Goal: Task Accomplishment & Management: Use online tool/utility

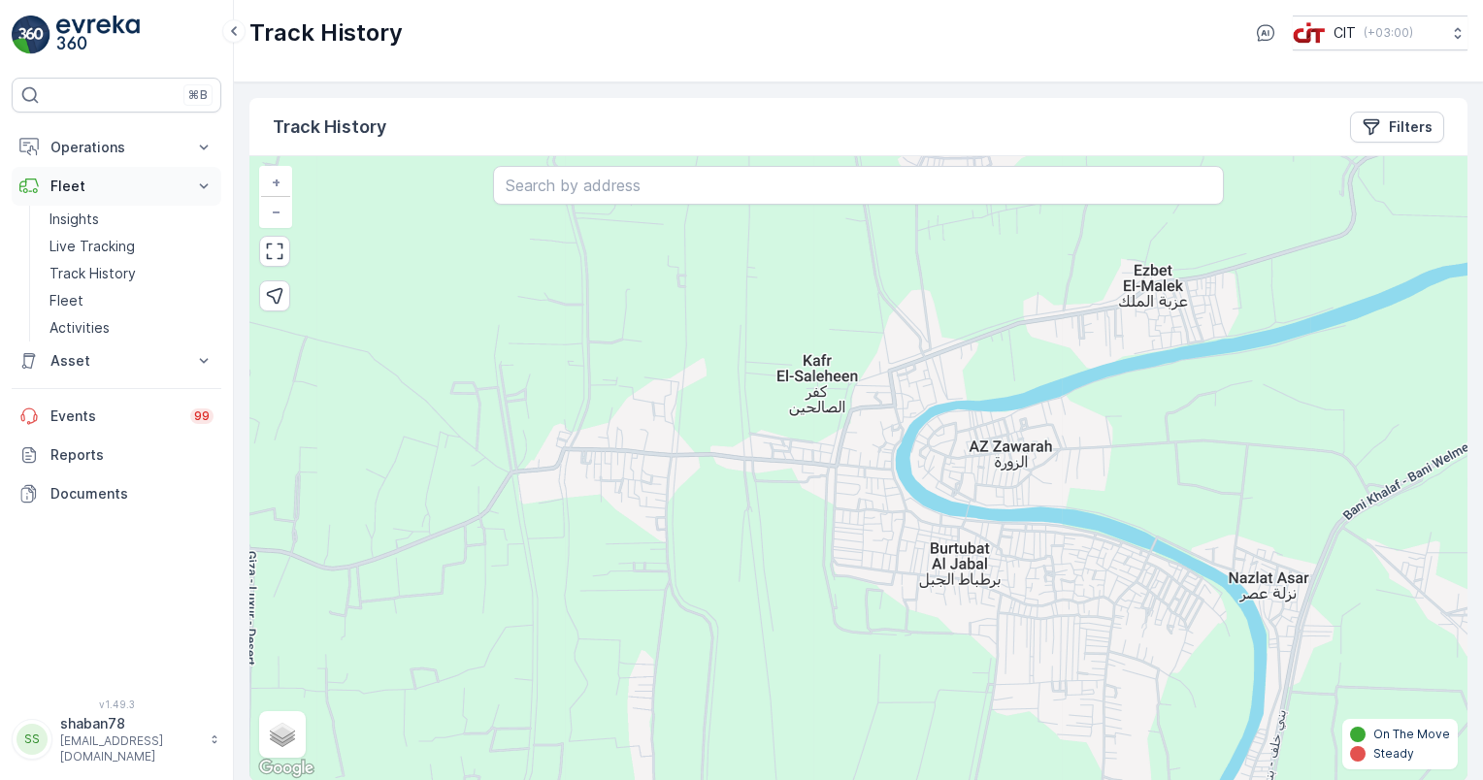
click at [204, 183] on icon at bounding box center [203, 186] width 19 height 19
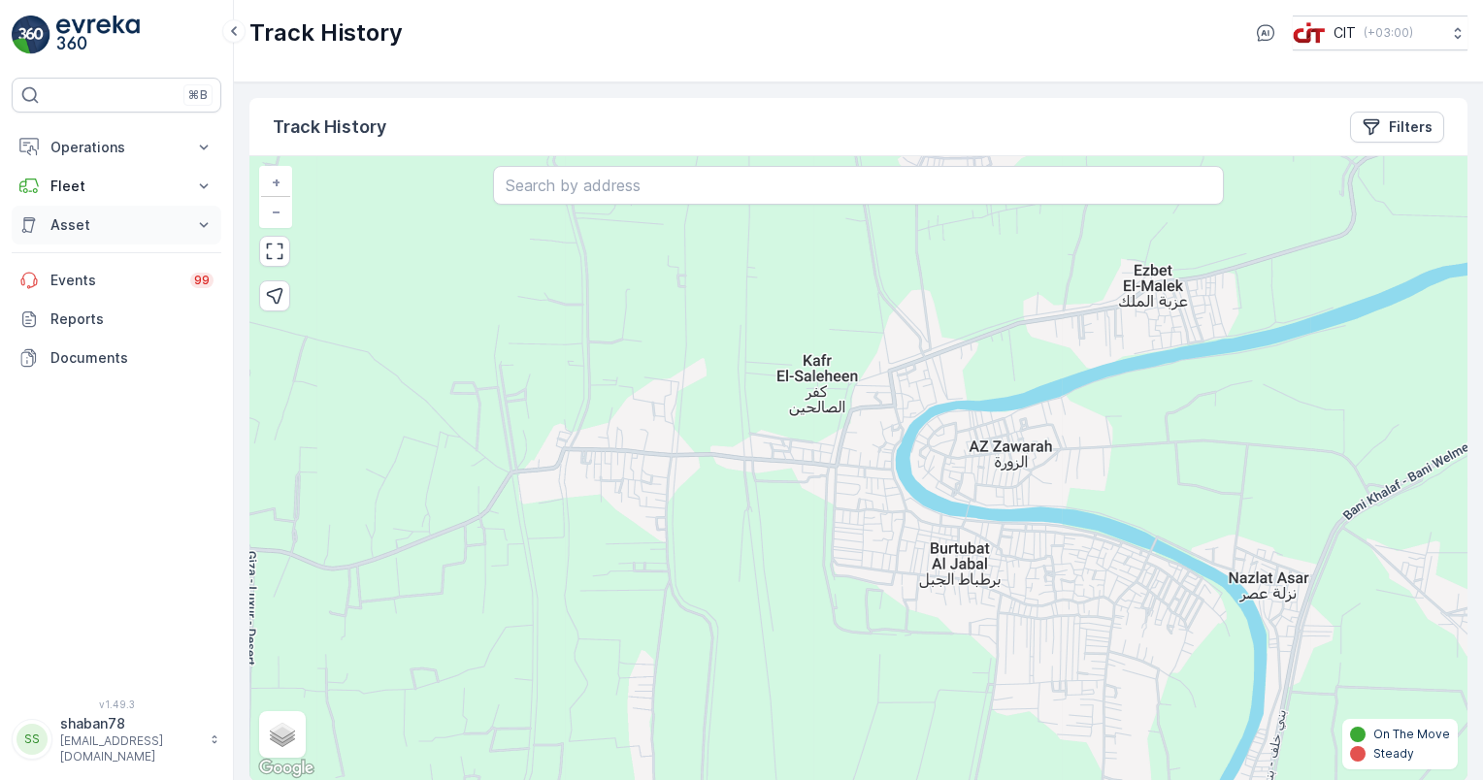
drag, startPoint x: 205, startPoint y: 221, endPoint x: 210, endPoint y: 230, distance: 10.0
click at [210, 230] on icon at bounding box center [203, 224] width 19 height 19
click at [202, 177] on icon at bounding box center [203, 186] width 19 height 19
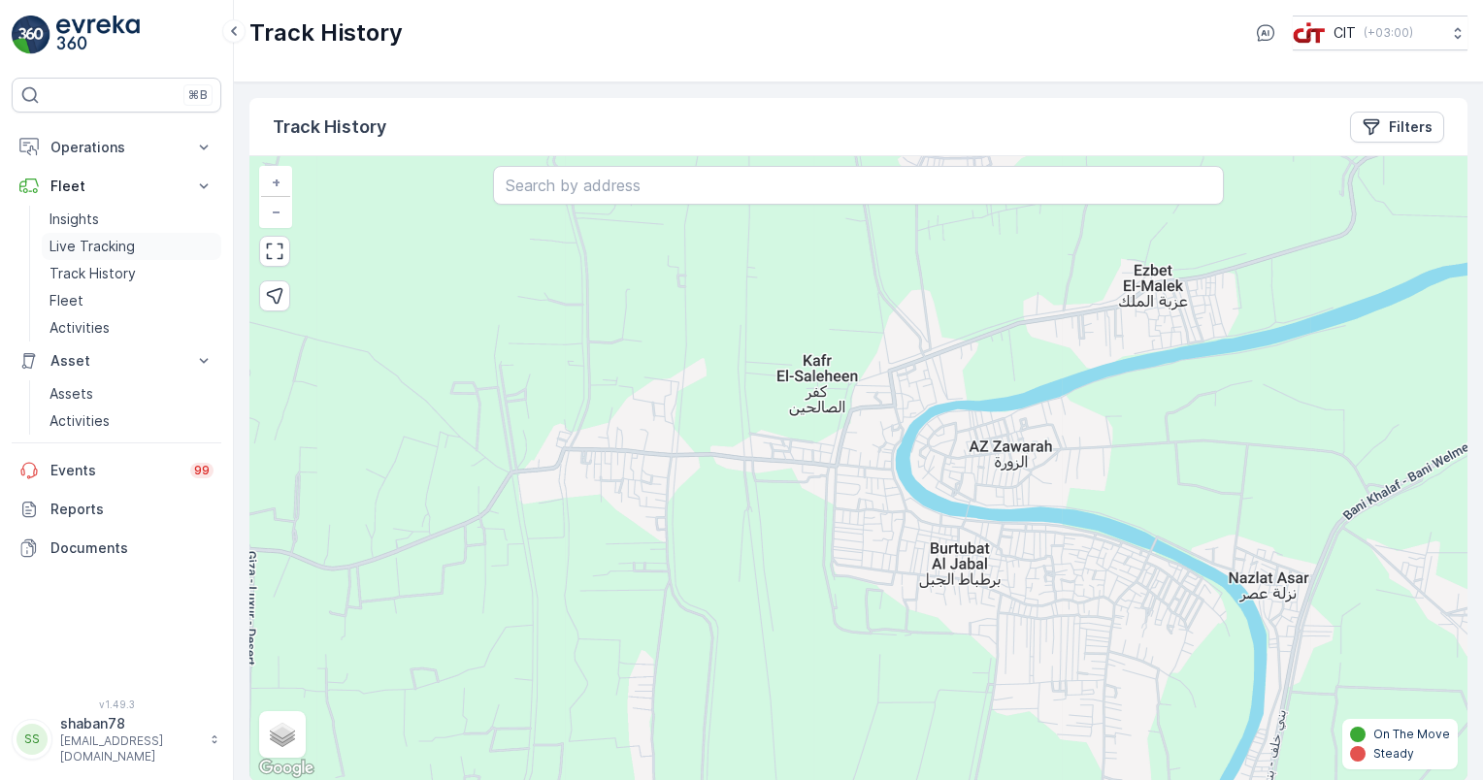
click at [144, 248] on link "Live Tracking" at bounding box center [132, 246] width 180 height 27
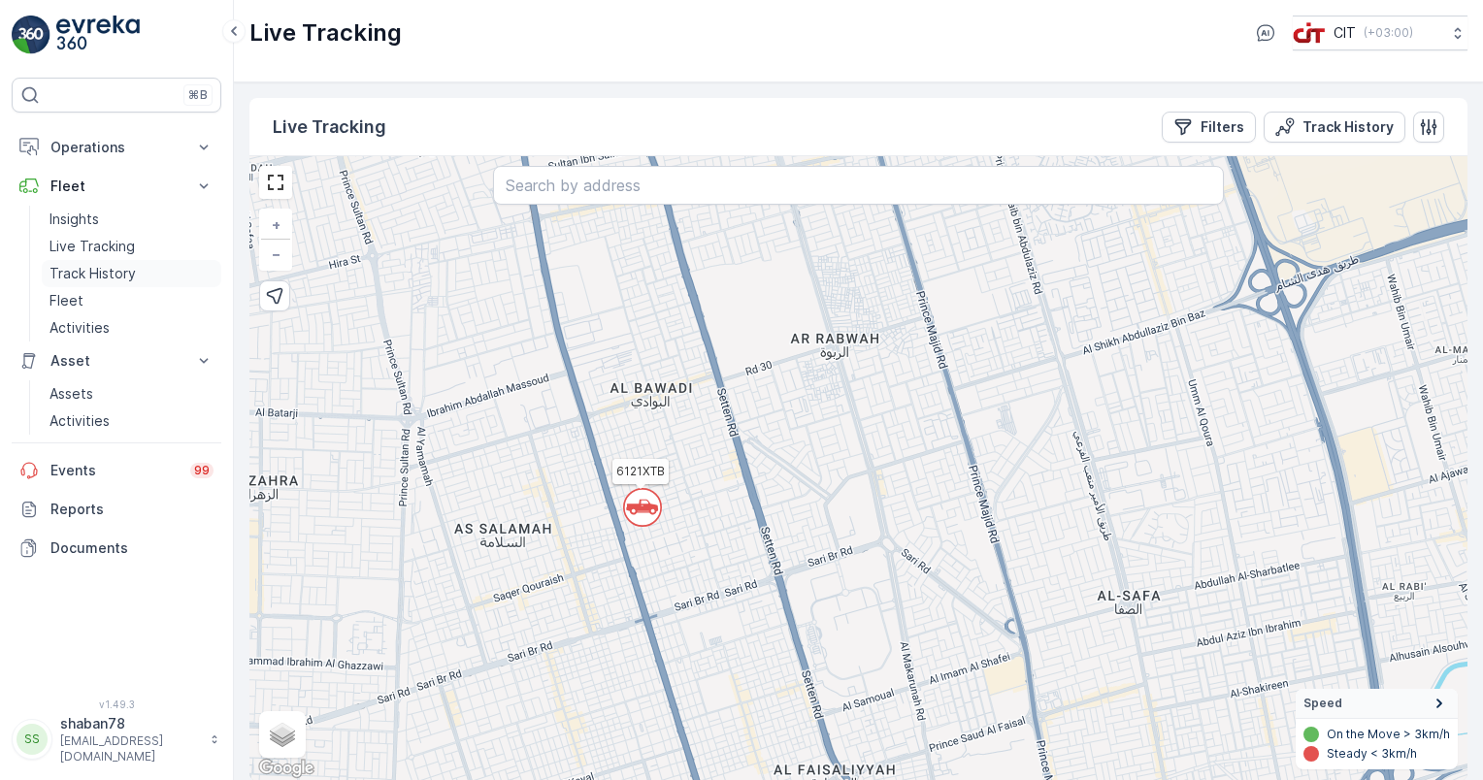
click at [107, 276] on p "Track History" at bounding box center [93, 273] width 86 height 19
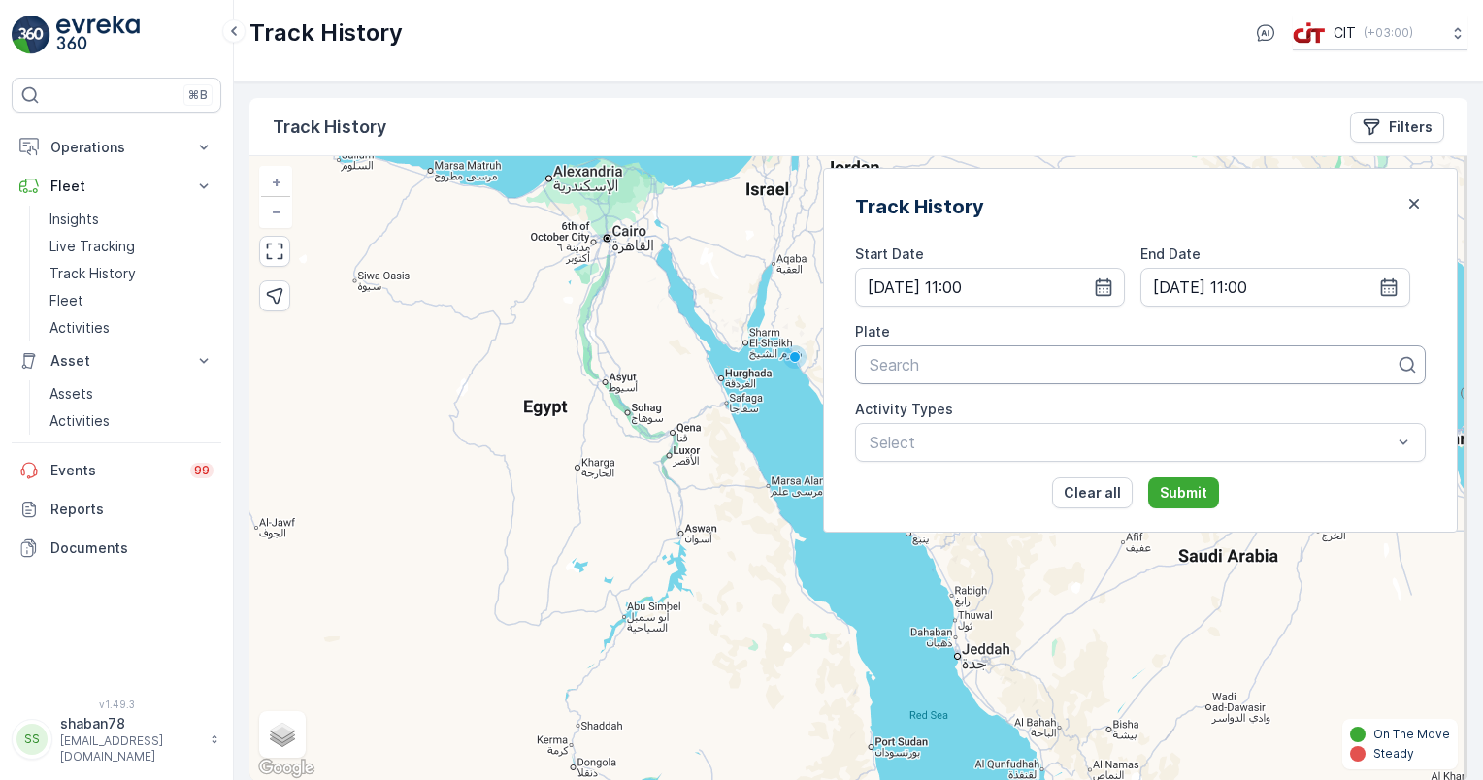
click at [948, 361] on div at bounding box center [1133, 364] width 530 height 17
type input "3293"
click at [1002, 407] on span "3293 AEB (Dil Bahadur Zone 04 (OCS))" at bounding box center [1010, 412] width 286 height 17
click at [1204, 494] on p "Submit" at bounding box center [1184, 492] width 48 height 19
